Goal: Task Accomplishment & Management: Complete application form

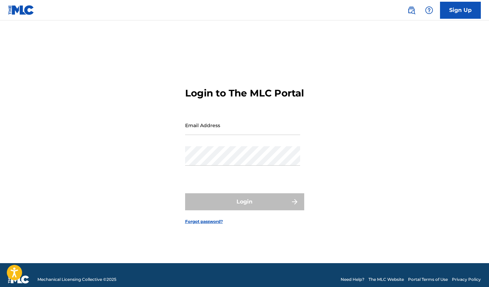
click at [220, 135] on input "Email Address" at bounding box center [242, 124] width 115 height 19
click at [216, 132] on input "Email Address" at bounding box center [242, 124] width 115 height 19
type input "[EMAIL_ADDRESS][DOMAIN_NAME]"
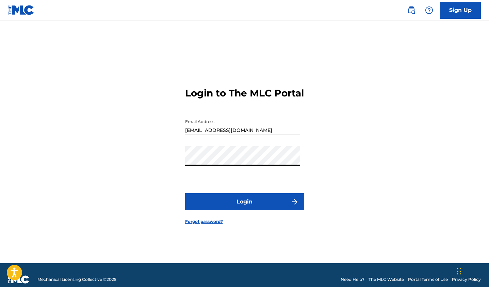
click at [241, 201] on button "Login" at bounding box center [244, 201] width 119 height 17
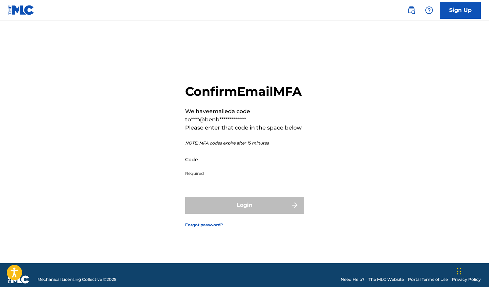
click at [219, 168] on input "Code" at bounding box center [242, 158] width 115 height 19
paste input "048519"
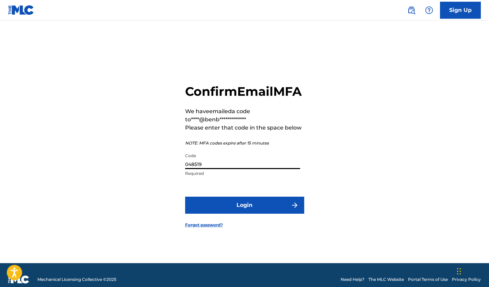
type input "048519"
click at [228, 214] on button "Login" at bounding box center [244, 204] width 119 height 17
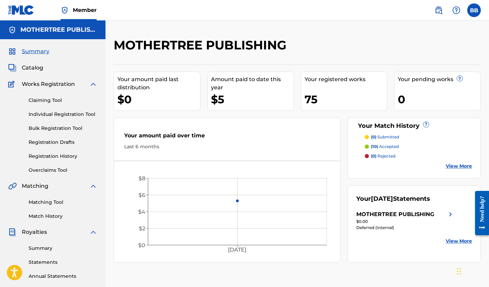
click at [36, 84] on span "Works Registration" at bounding box center [48, 84] width 53 height 8
click at [97, 83] on img at bounding box center [93, 84] width 8 height 8
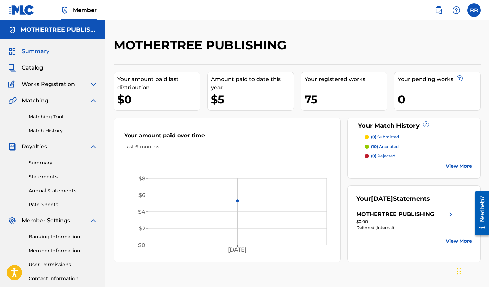
click at [94, 84] on img at bounding box center [93, 84] width 8 height 8
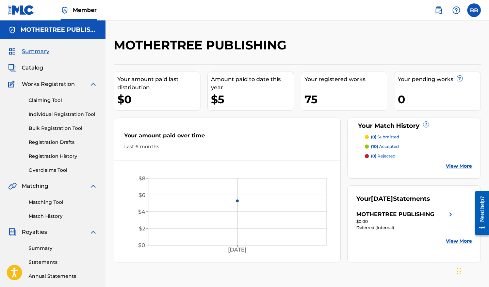
click at [46, 103] on link "Claiming Tool" at bounding box center [63, 100] width 69 height 7
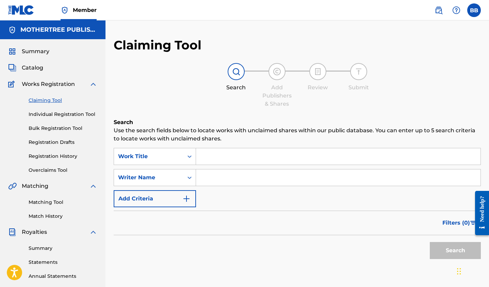
click at [65, 115] on link "Individual Registration Tool" at bounding box center [63, 114] width 69 height 7
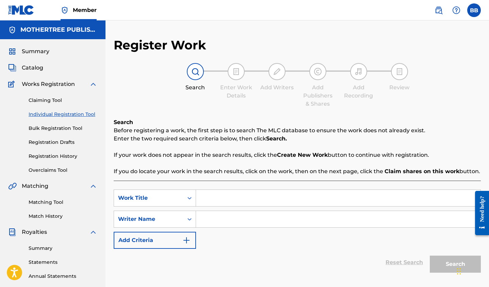
scroll to position [35, 0]
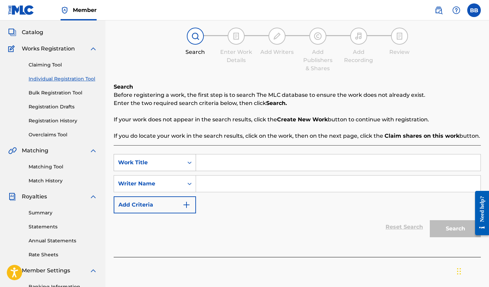
click at [188, 165] on icon "Search Form" at bounding box center [189, 162] width 7 height 7
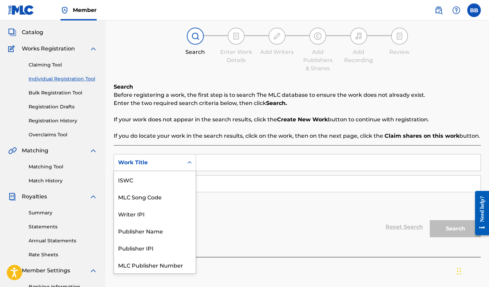
scroll to position [17, 0]
click at [188, 142] on div "Search Before registering a work, the first step is to search The MLC database …" at bounding box center [297, 170] width 367 height 174
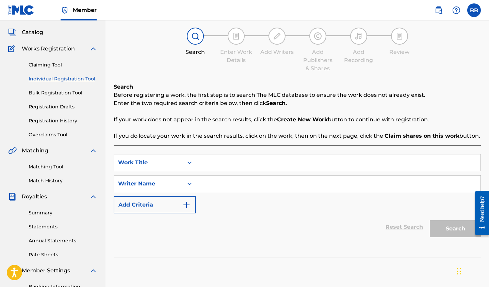
click at [204, 163] on input "Search Form" at bounding box center [338, 162] width 285 height 16
type input "Anthem Gravitas"
click at [211, 186] on input "Search Form" at bounding box center [338, 183] width 285 height 16
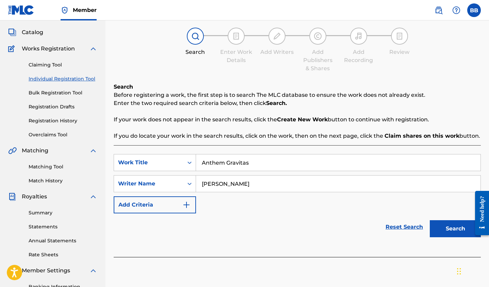
type input "[PERSON_NAME]"
click at [189, 205] on img "Search Form" at bounding box center [187, 205] width 8 height 8
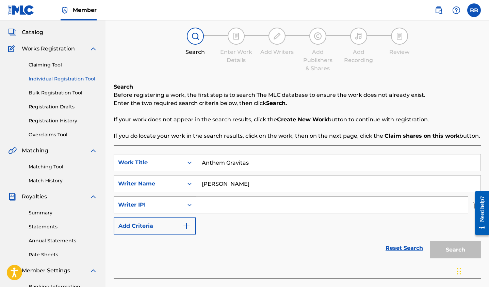
click at [176, 206] on div "Writer IPI" at bounding box center [148, 205] width 61 height 8
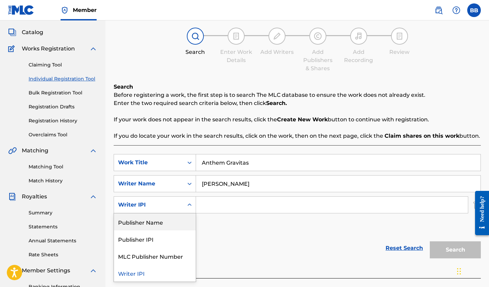
click at [170, 218] on div "Publisher Name" at bounding box center [155, 221] width 82 height 17
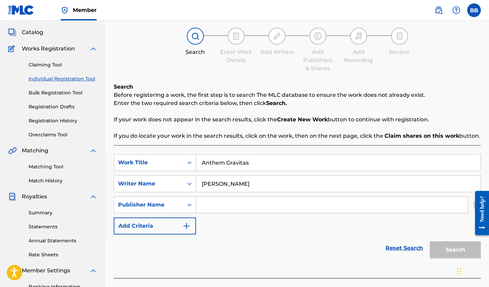
click at [219, 201] on input "Search Form" at bounding box center [332, 204] width 272 height 16
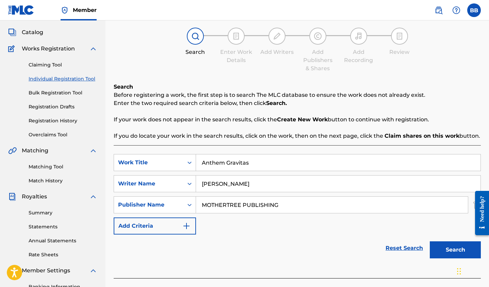
type input "MOTHERTREE PUBLISHING"
click at [186, 226] on img "Search Form" at bounding box center [187, 226] width 8 height 8
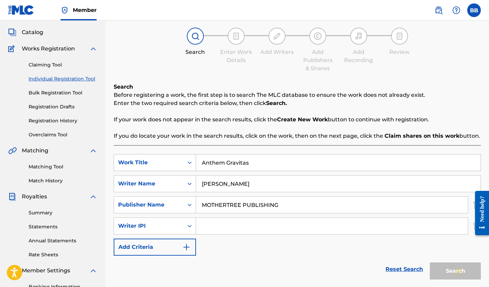
click at [189, 247] on img "Search Form" at bounding box center [187, 247] width 8 height 8
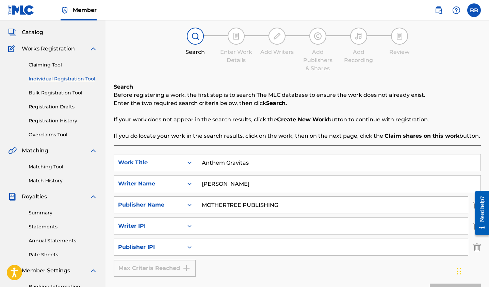
click at [212, 229] on input "Search Form" at bounding box center [332, 226] width 272 height 16
click at [228, 228] on input "Search Form" at bounding box center [332, 226] width 272 height 16
paste input "#609719034"
type input "#609719034"
click at [206, 250] on input "Search Form" at bounding box center [332, 247] width 272 height 16
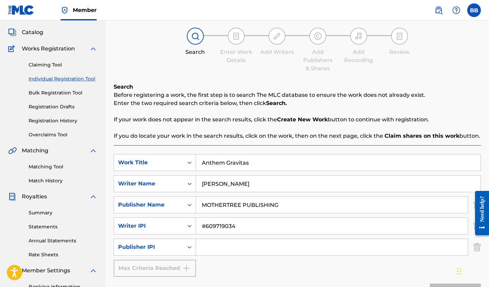
click at [229, 250] on input "Search Form" at bounding box center [332, 247] width 272 height 16
paste input "#857943778"
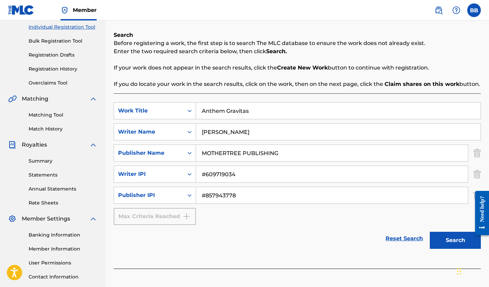
scroll to position [112, 0]
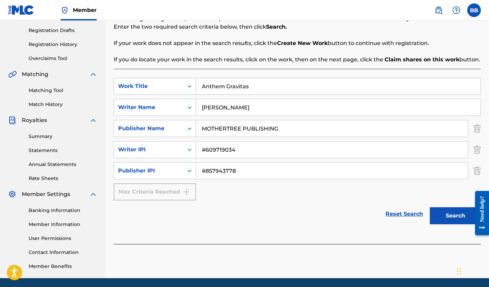
type input "#857943778"
click at [448, 219] on button "Search" at bounding box center [455, 215] width 51 height 17
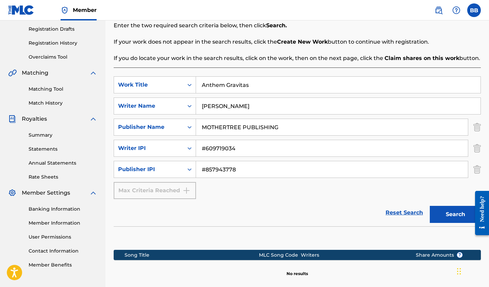
scroll to position [0, 0]
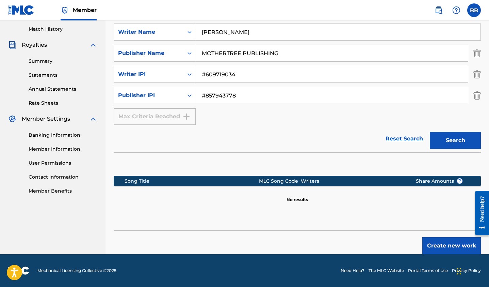
click at [444, 242] on button "Create new work" at bounding box center [452, 245] width 59 height 17
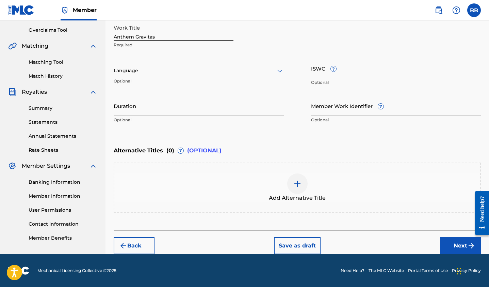
click at [169, 68] on div at bounding box center [199, 70] width 170 height 9
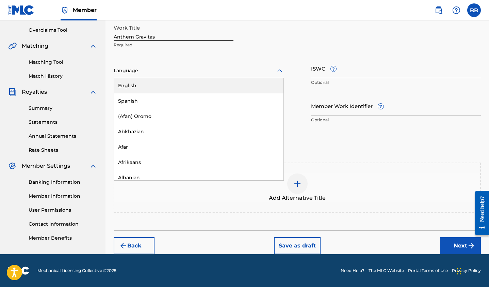
click at [165, 80] on div "English" at bounding box center [199, 85] width 170 height 15
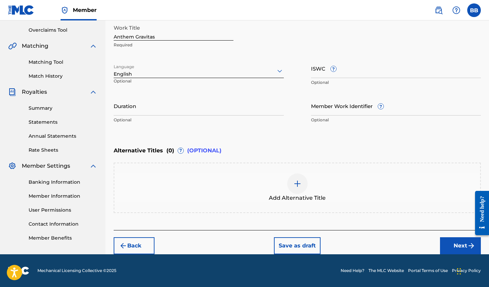
click at [320, 72] on input "ISWC ?" at bounding box center [396, 68] width 170 height 19
click at [337, 71] on input "ISWC ?" at bounding box center [396, 68] width 170 height 19
paste input "T3108240768"
type input "T3108240768"
click at [159, 113] on input "Duration" at bounding box center [199, 105] width 170 height 19
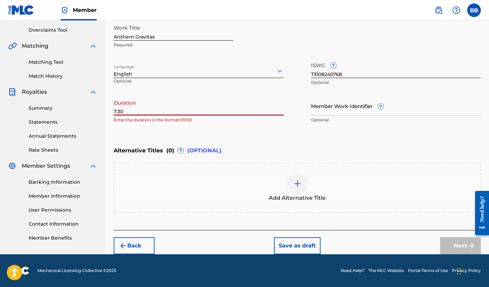
click at [114, 112] on input "7:30" at bounding box center [199, 105] width 170 height 19
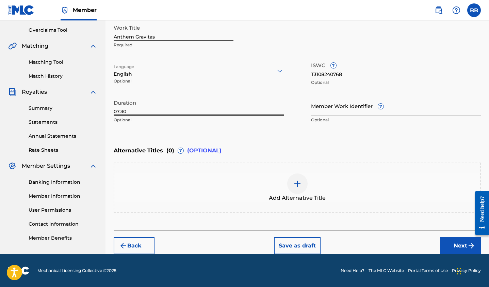
type input "07:30"
click at [468, 248] on img "submit" at bounding box center [472, 245] width 8 height 8
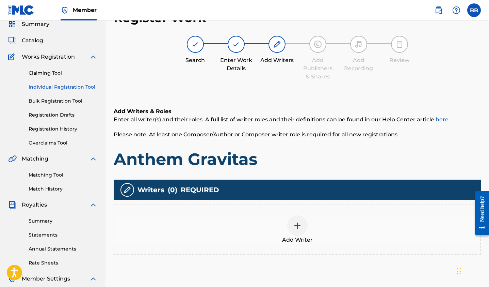
scroll to position [26, 0]
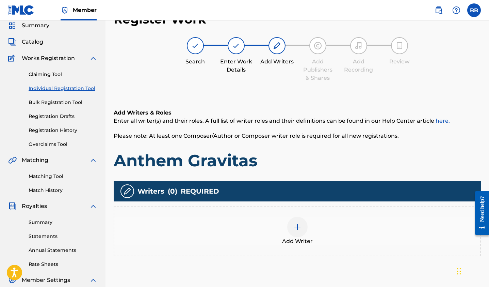
click at [300, 228] on img at bounding box center [298, 227] width 8 height 8
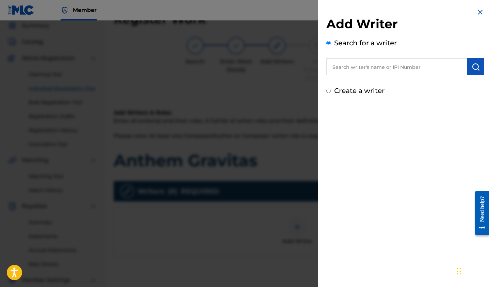
click at [350, 68] on input "text" at bounding box center [397, 66] width 141 height 17
click at [374, 64] on input "text" at bounding box center [397, 66] width 141 height 17
paste input "609719034"
click at [472, 70] on img "submit" at bounding box center [476, 67] width 8 height 8
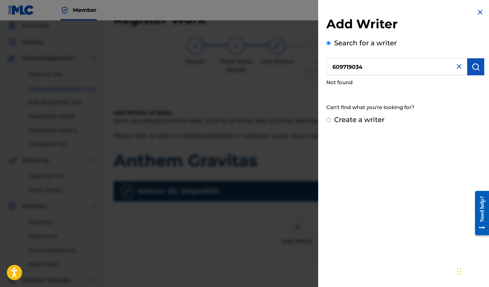
click at [333, 69] on input "609719034" at bounding box center [397, 66] width 141 height 17
type input "#609719034"
click at [472, 68] on img "submit" at bounding box center [476, 67] width 8 height 8
click at [328, 120] on input "Create a writer" at bounding box center [329, 119] width 4 height 4
radio input "false"
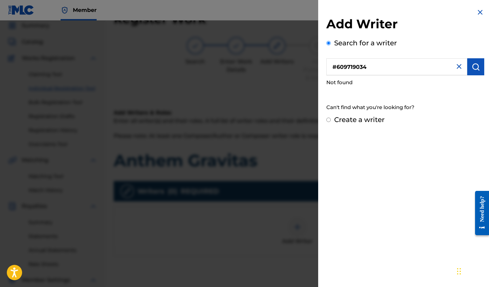
radio input "true"
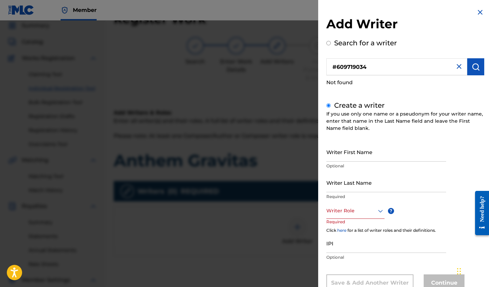
scroll to position [16, 0]
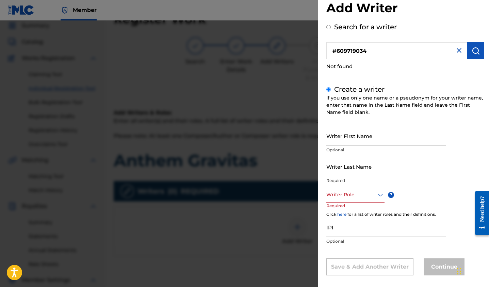
click at [249, 134] on div at bounding box center [244, 163] width 489 height 287
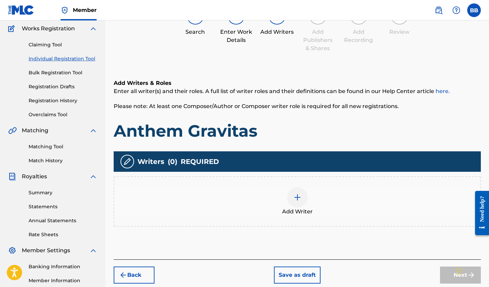
scroll to position [81, 0]
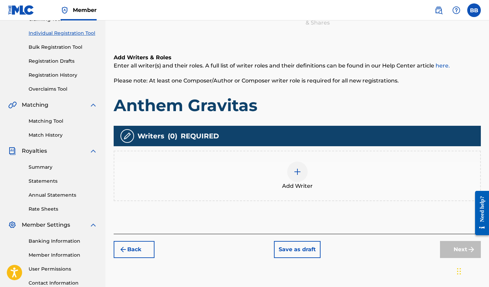
click at [294, 172] on img at bounding box center [298, 172] width 8 height 8
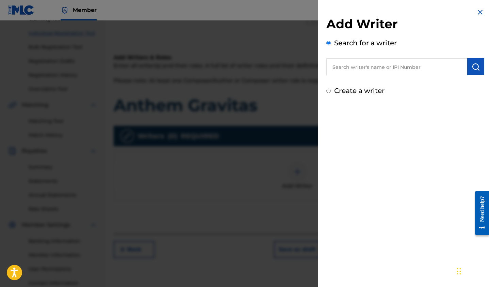
click at [329, 89] on input "Create a writer" at bounding box center [329, 91] width 4 height 4
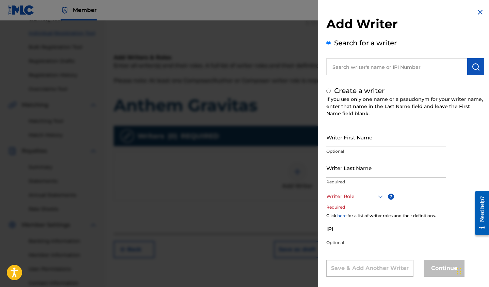
radio input "false"
radio input "true"
click at [354, 145] on input "Writer First Name" at bounding box center [387, 136] width 120 height 19
type input "[PERSON_NAME]"
type input "Brody"
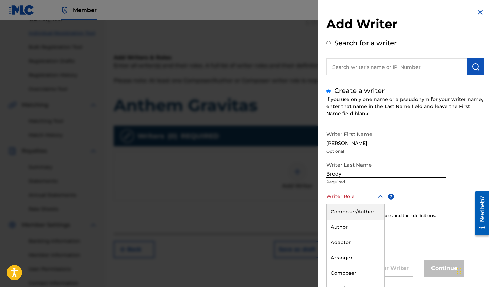
click at [350, 200] on div "Composer/Author, 1 of 8. 8 results available. Use Up and Down to choose options…" at bounding box center [356, 196] width 58 height 15
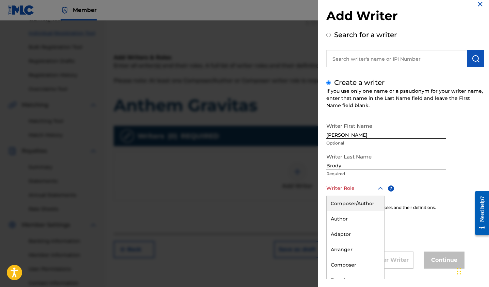
click at [352, 209] on div "Composer/Author" at bounding box center [356, 203] width 58 height 15
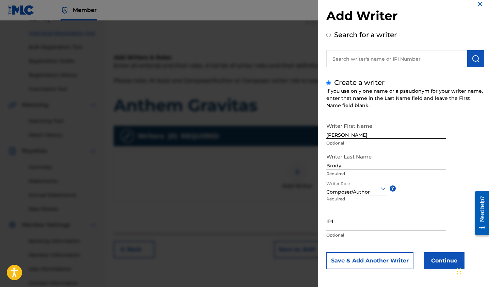
click at [349, 224] on input "IPI" at bounding box center [387, 220] width 120 height 19
paste input "609719034"
type input "609719034"
click at [436, 261] on button "Continue" at bounding box center [444, 260] width 41 height 17
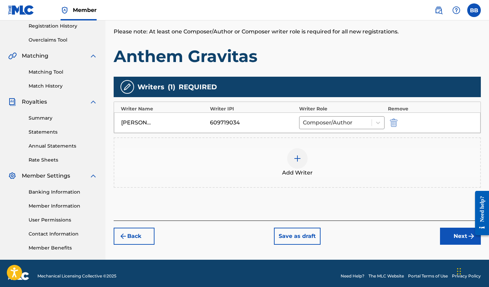
scroll to position [135, 0]
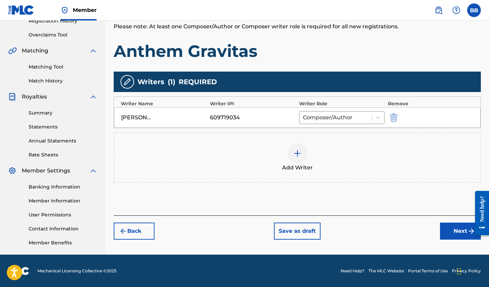
click at [449, 232] on button "Next" at bounding box center [460, 230] width 41 height 17
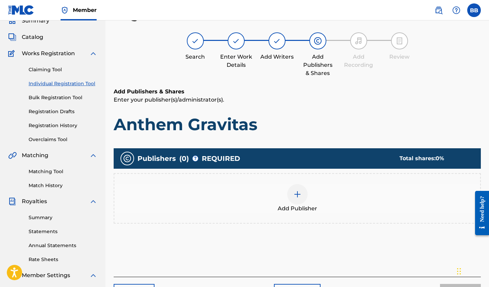
scroll to position [54, 0]
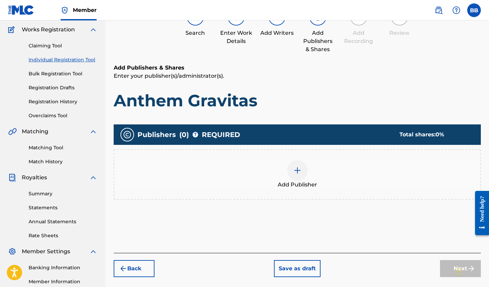
click at [295, 179] on div at bounding box center [297, 170] width 20 height 20
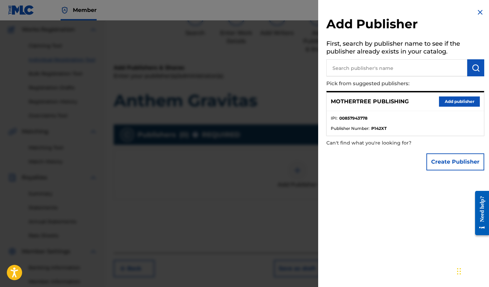
click at [356, 65] on input "text" at bounding box center [397, 67] width 141 height 17
click at [440, 103] on button "Add publisher" at bounding box center [459, 101] width 41 height 10
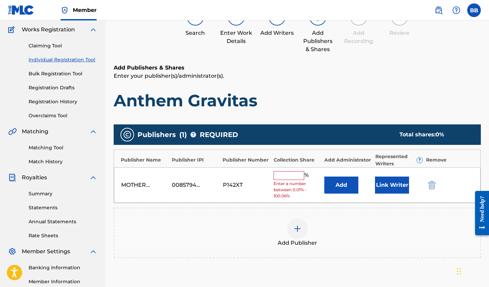
click at [281, 176] on input "text" at bounding box center [289, 175] width 31 height 9
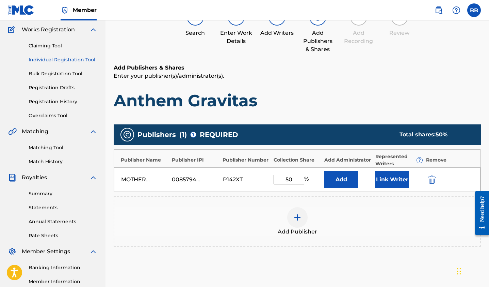
click at [290, 181] on input "50" at bounding box center [289, 180] width 31 height 10
type input "100"
click at [392, 117] on div "Add Publishers & Shares Enter your publisher(s)/administrator(s). Anthem Gravit…" at bounding box center [297, 182] width 367 height 236
click at [308, 171] on div "MOTHERTREE PUBLISHING 00857943778 P142XT 100 % Add Link Writer" at bounding box center [297, 179] width 367 height 25
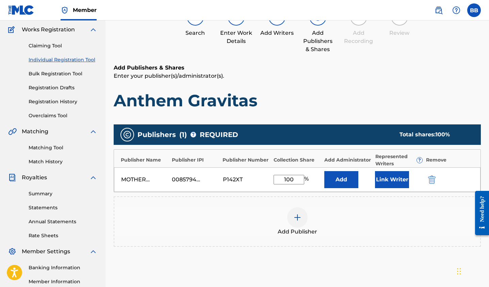
click at [299, 181] on input "100" at bounding box center [289, 180] width 31 height 10
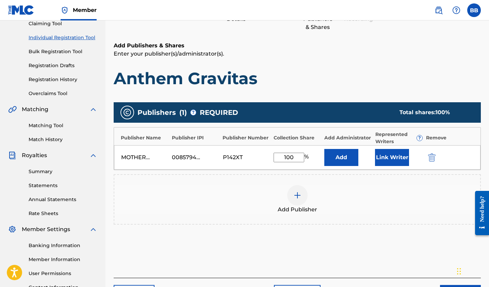
click at [397, 157] on button "Link Writer" at bounding box center [392, 157] width 34 height 17
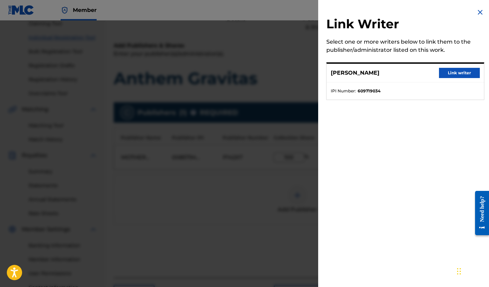
click at [467, 75] on button "Link writer" at bounding box center [459, 73] width 41 height 10
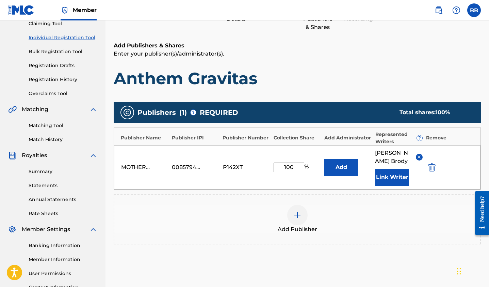
click at [341, 169] on button "Add" at bounding box center [342, 167] width 34 height 17
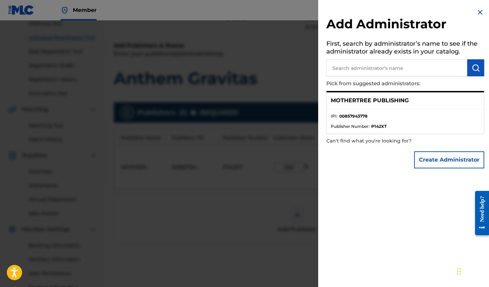
click at [478, 13] on img at bounding box center [480, 12] width 8 height 8
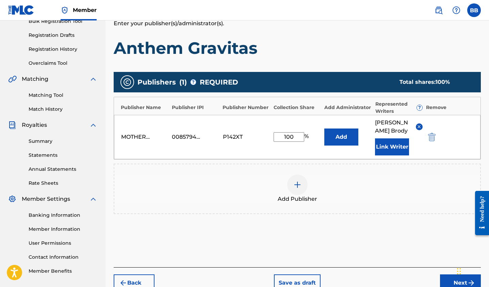
scroll to position [144, 0]
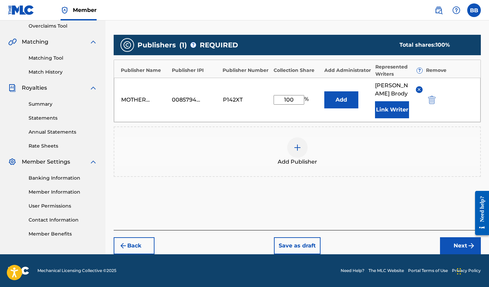
click at [457, 242] on button "Next" at bounding box center [460, 245] width 41 height 17
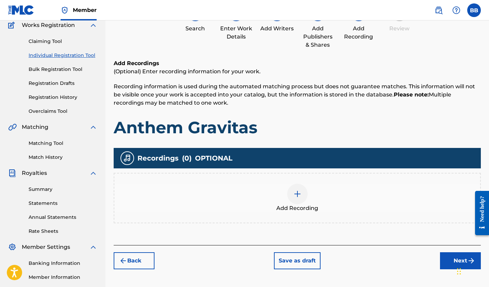
scroll to position [81, 0]
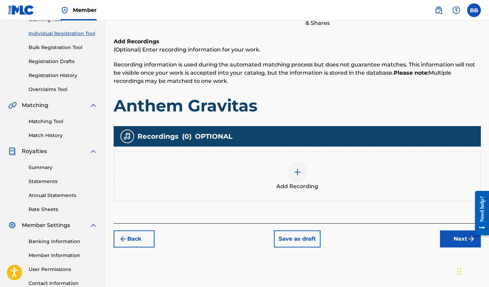
click at [305, 177] on div at bounding box center [297, 172] width 20 height 20
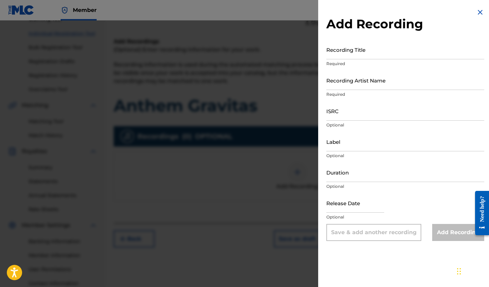
click at [361, 56] on input "Recording Title" at bounding box center [406, 49] width 158 height 19
type input "Anthem Gravitas"
click at [382, 86] on input "Recording Artist Name" at bounding box center [406, 79] width 158 height 19
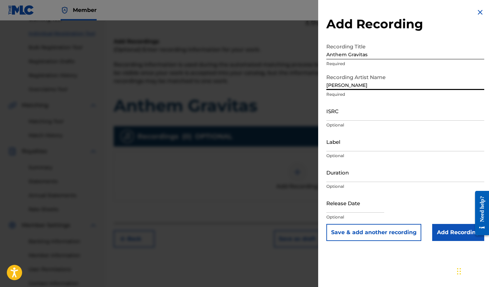
type input "[PERSON_NAME]"
click at [456, 229] on input "Add Recording" at bounding box center [458, 232] width 52 height 17
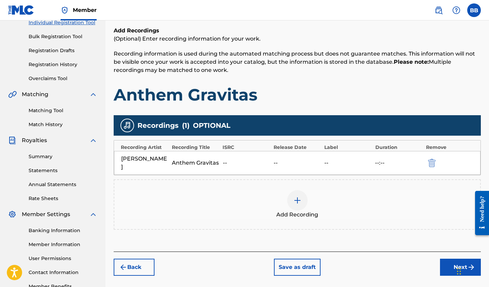
scroll to position [102, 0]
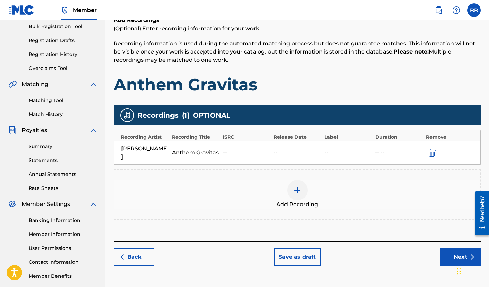
click at [295, 191] on img at bounding box center [298, 190] width 8 height 8
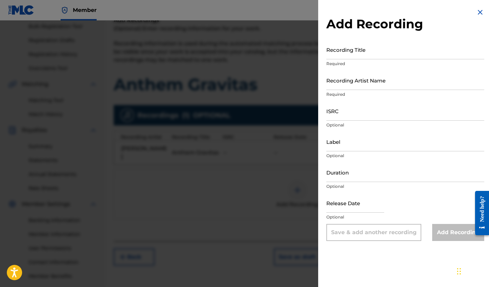
click at [275, 209] on div at bounding box center [244, 163] width 489 height 287
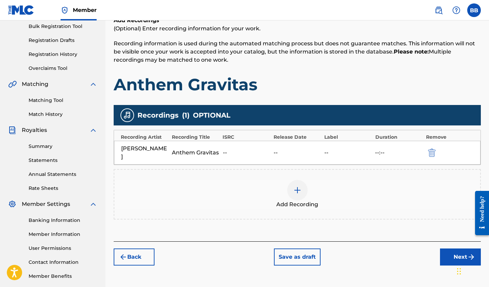
click at [459, 251] on button "Next" at bounding box center [460, 256] width 41 height 17
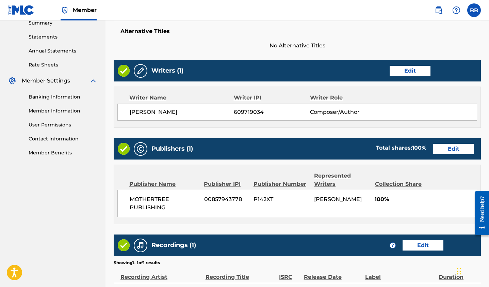
scroll to position [305, 0]
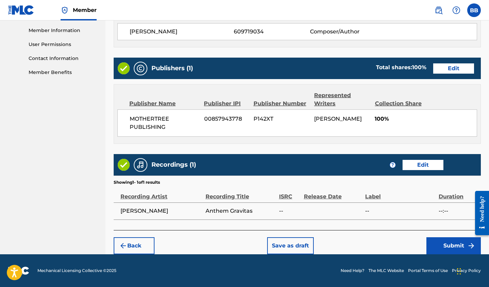
click at [293, 242] on button "Save as draft" at bounding box center [290, 245] width 47 height 17
